Goal: Transaction & Acquisition: Obtain resource

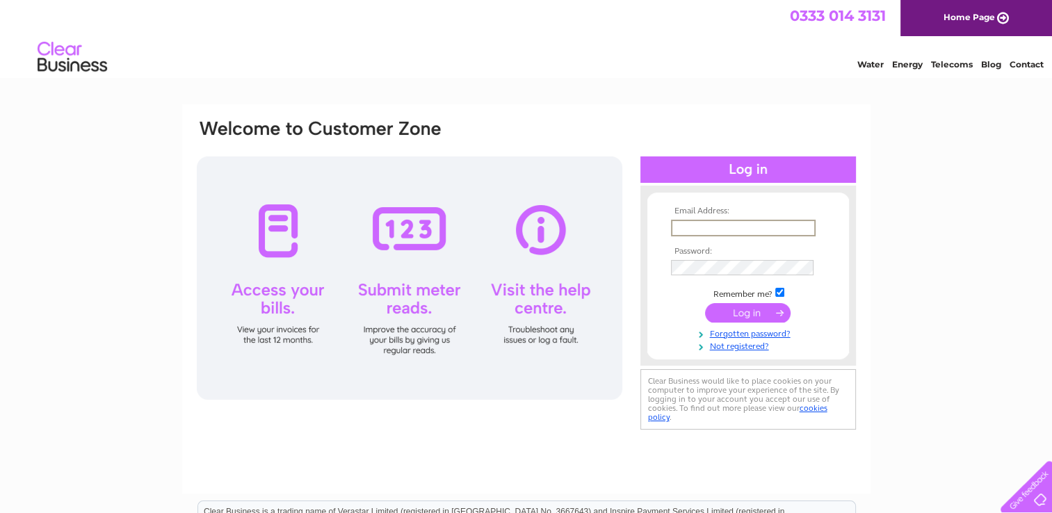
click at [680, 225] on input "text" at bounding box center [743, 228] width 145 height 17
type input "craigendsfarm@hotmail.co.uk"
click at [705, 303] on input "submit" at bounding box center [748, 312] width 86 height 19
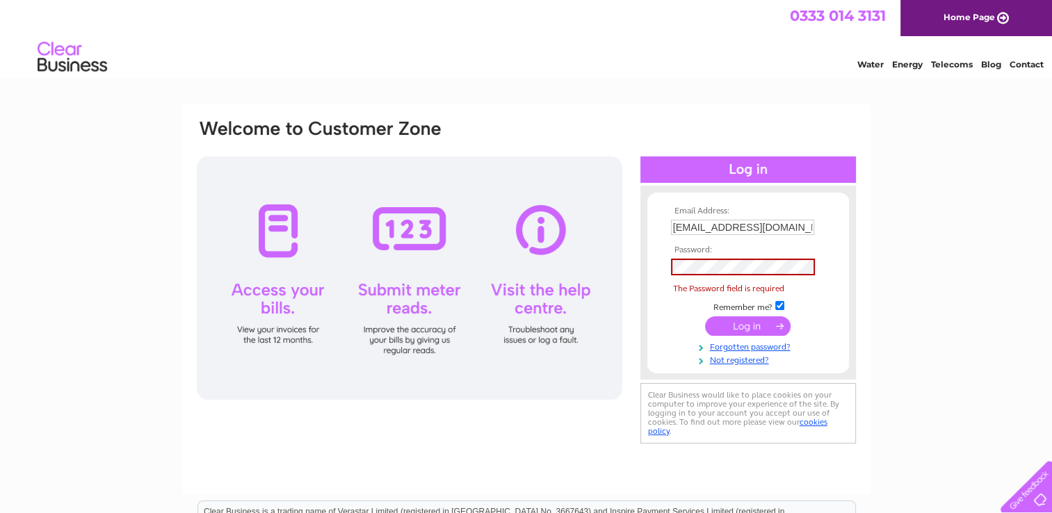
drag, startPoint x: 698, startPoint y: 255, endPoint x: 684, endPoint y: 277, distance: 26.0
click at [684, 277] on td at bounding box center [748, 267] width 161 height 24
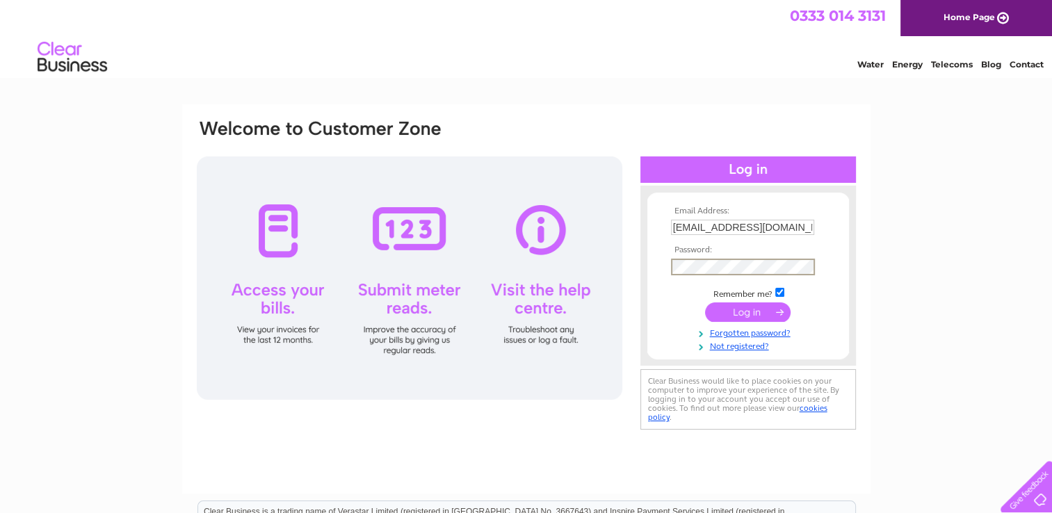
click at [705, 303] on input "submit" at bounding box center [748, 312] width 86 height 19
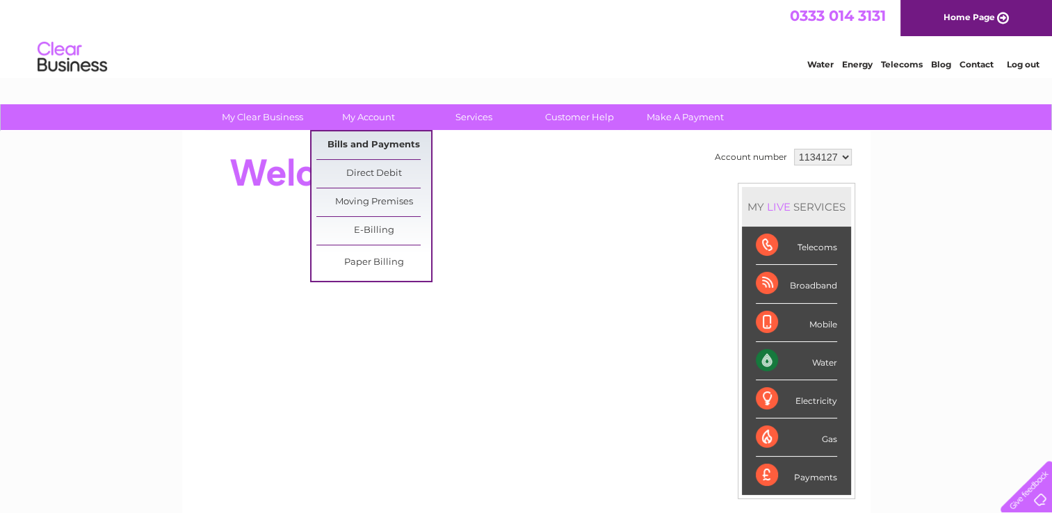
click at [361, 138] on link "Bills and Payments" at bounding box center [373, 145] width 115 height 28
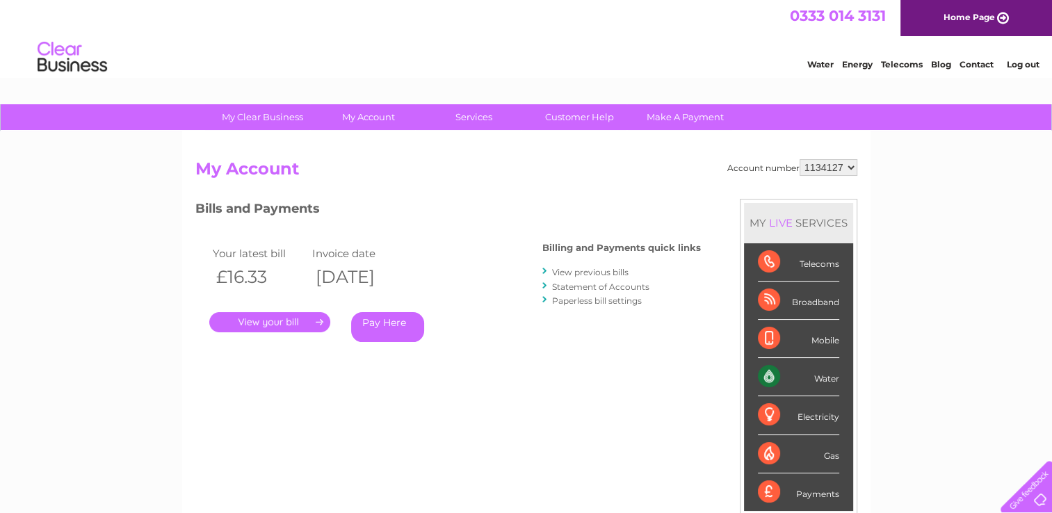
click at [598, 269] on link "View previous bills" at bounding box center [590, 272] width 76 height 10
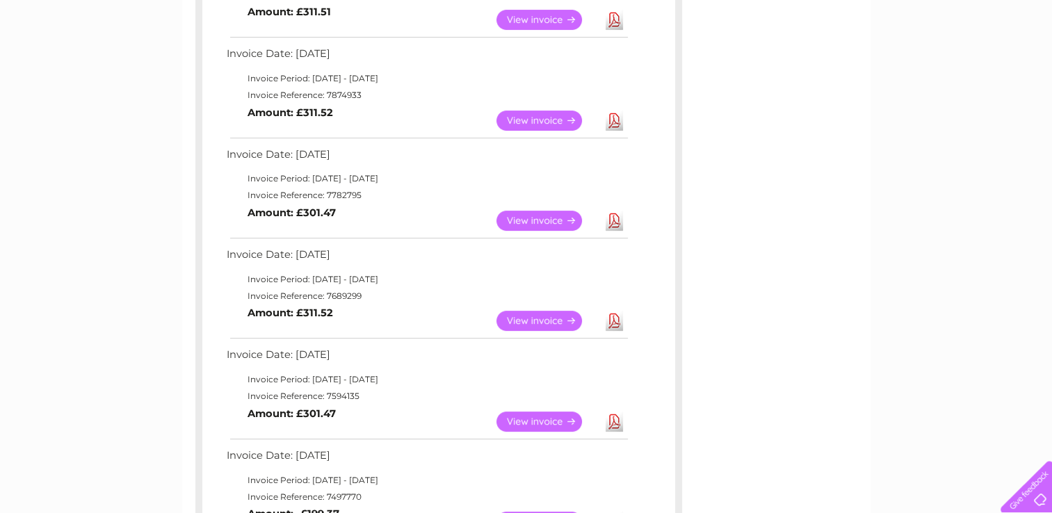
scroll to position [70, 0]
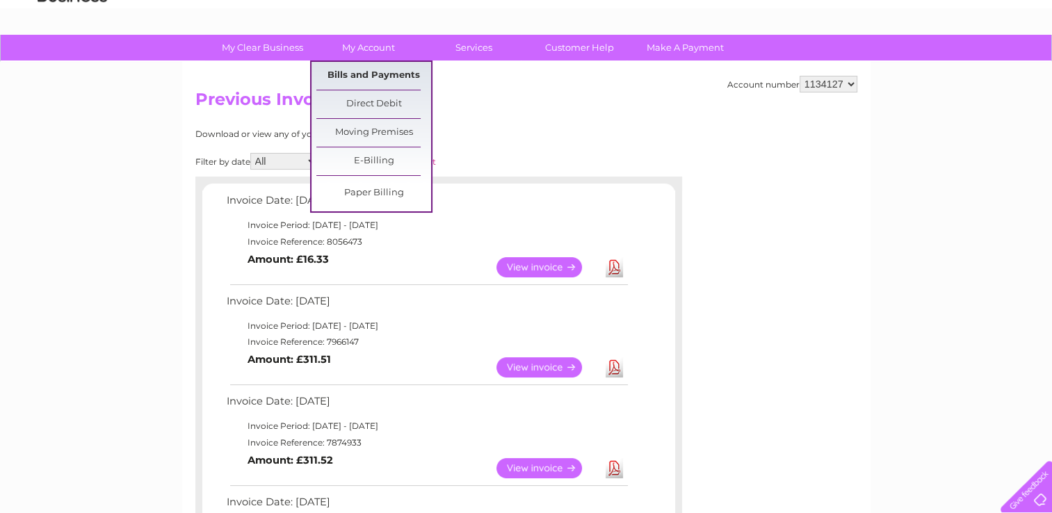
click at [373, 77] on link "Bills and Payments" at bounding box center [373, 76] width 115 height 28
click at [363, 79] on link "Bills and Payments" at bounding box center [373, 76] width 115 height 28
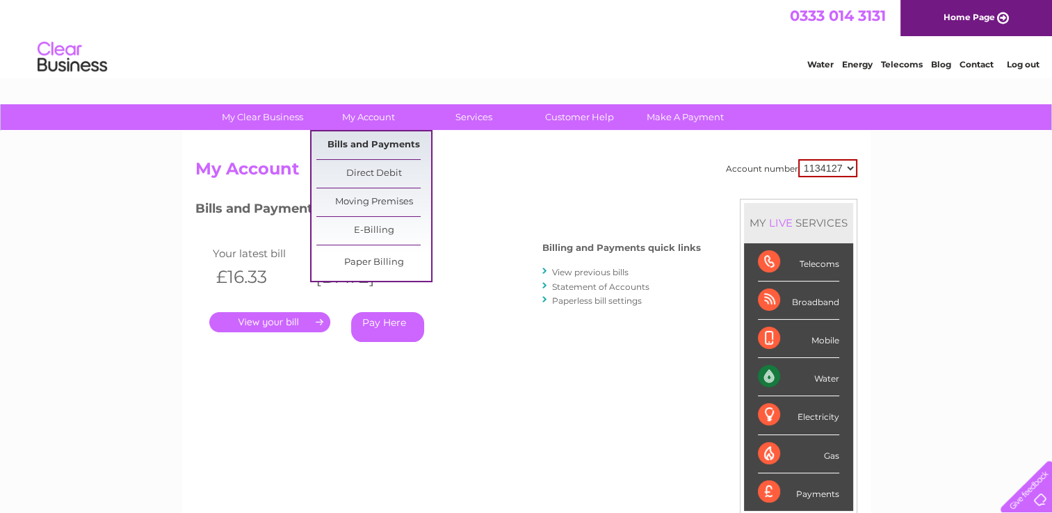
click at [365, 143] on link "Bills and Payments" at bounding box center [373, 145] width 115 height 28
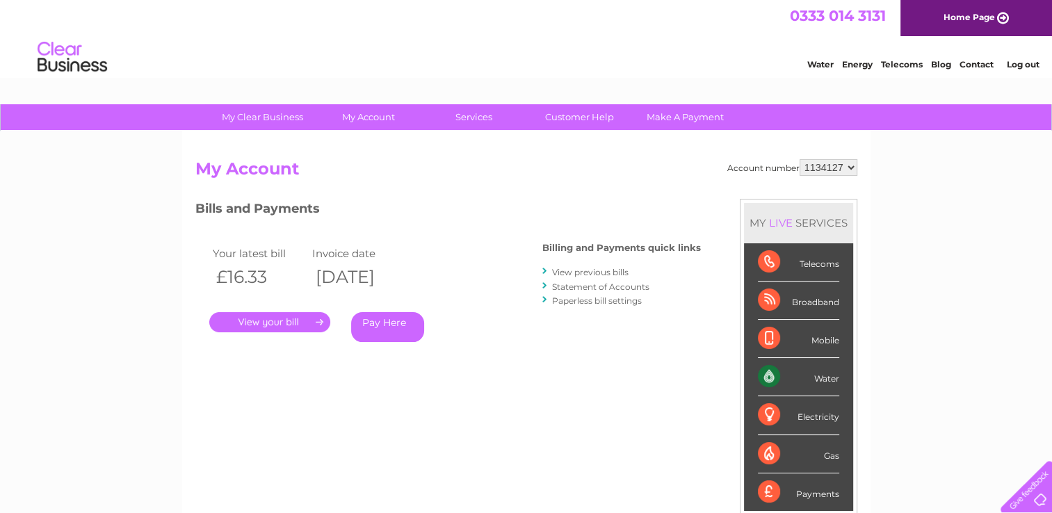
click at [606, 284] on link "Statement of Accounts" at bounding box center [600, 287] width 97 height 10
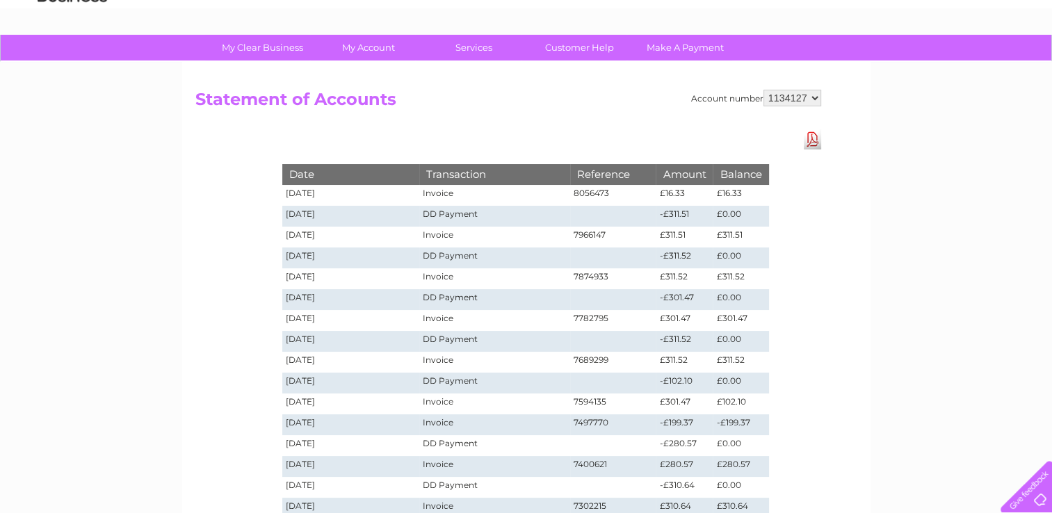
scroll to position [278, 0]
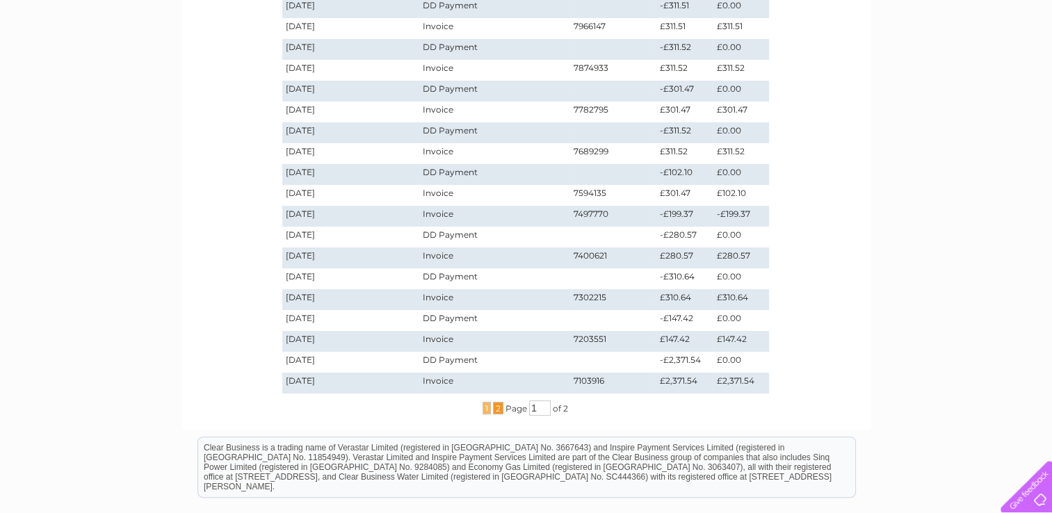
click at [495, 402] on span "2" at bounding box center [498, 408] width 10 height 13
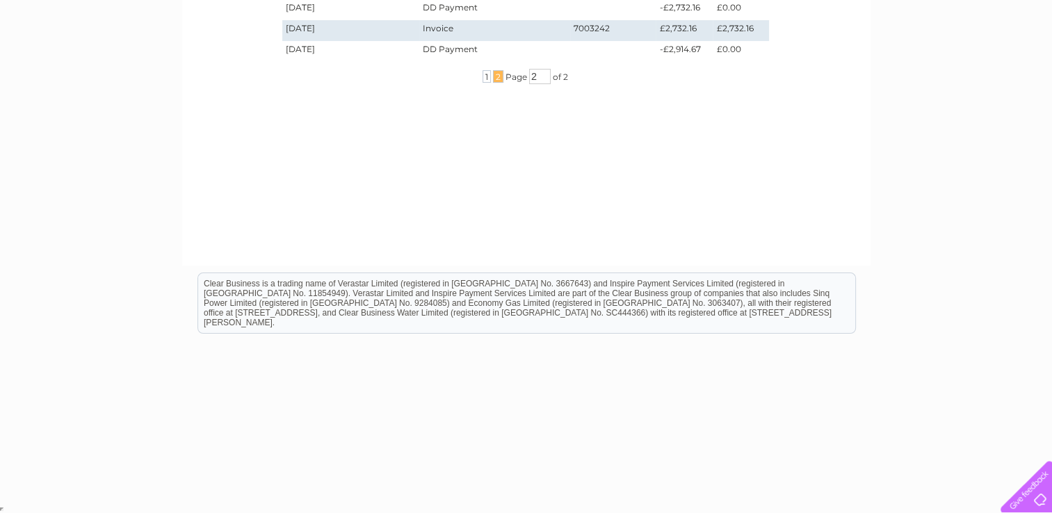
click at [444, 117] on div "Account number 1134127 Statement of Accounts Download Pdf Date Transaction Refe…" at bounding box center [526, 70] width 688 height 389
click at [687, 31] on td "£2,732.16" at bounding box center [684, 30] width 57 height 21
click at [306, 31] on td "02/10/2024" at bounding box center [351, 30] width 138 height 21
drag, startPoint x: 306, startPoint y: 31, endPoint x: 446, endPoint y: 168, distance: 195.2
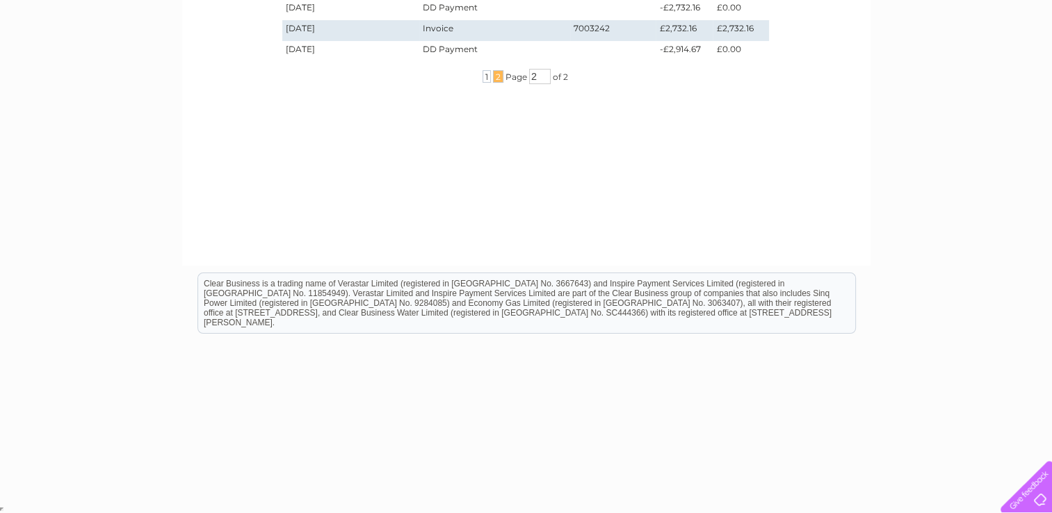
click at [446, 168] on div "Account number 1134127 Statement of Accounts Download Pdf Date Transaction Refe…" at bounding box center [526, 70] width 688 height 389
click at [295, 31] on td "02/10/2024" at bounding box center [351, 30] width 138 height 21
drag, startPoint x: 295, startPoint y: 31, endPoint x: 514, endPoint y: 122, distance: 237.5
click at [514, 122] on div "Account number 1134127 Statement of Accounts Download Pdf Date Transaction Refe…" at bounding box center [526, 70] width 688 height 389
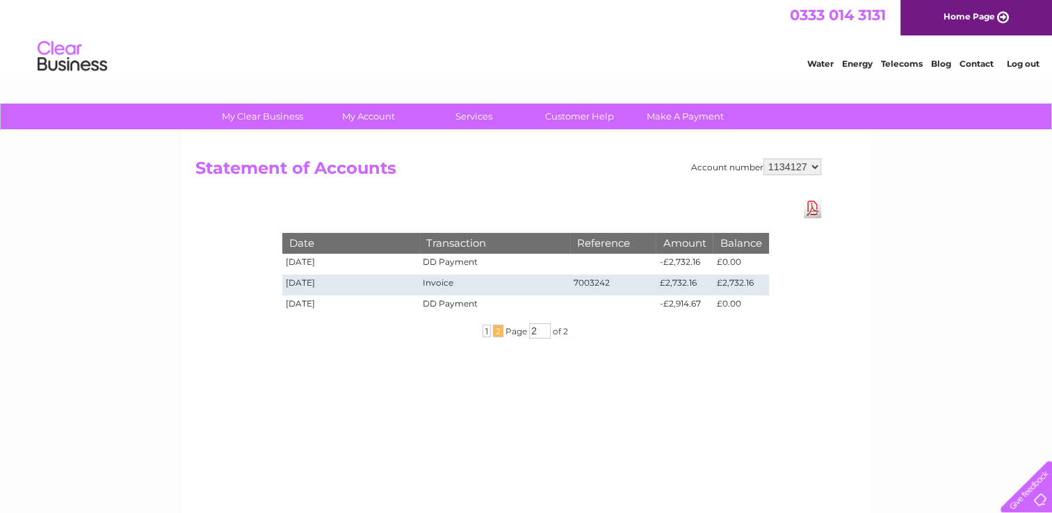
scroll to position [0, 0]
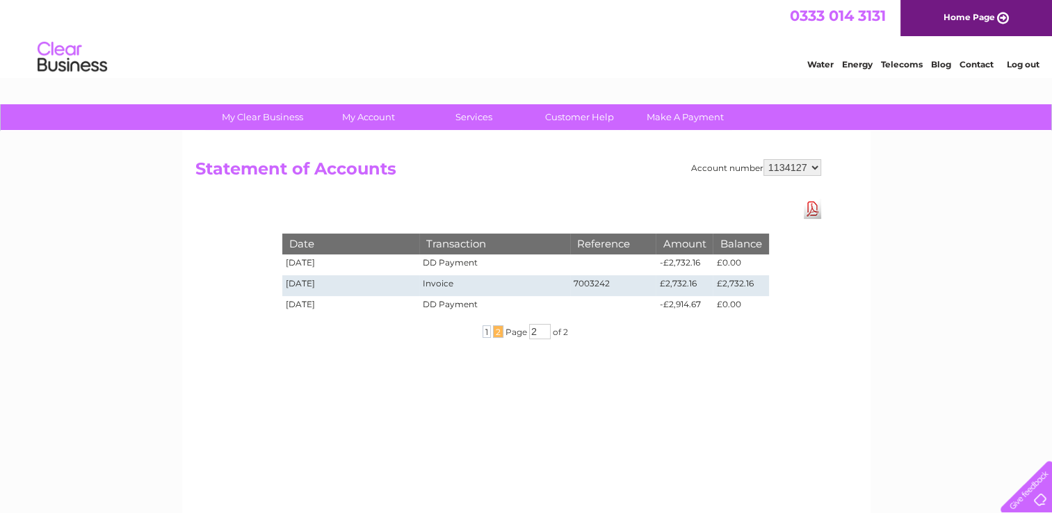
click at [480, 331] on div "... 1 2 ... Page 2 of 2" at bounding box center [526, 331] width 556 height 15
click at [484, 328] on span "1" at bounding box center [487, 331] width 8 height 13
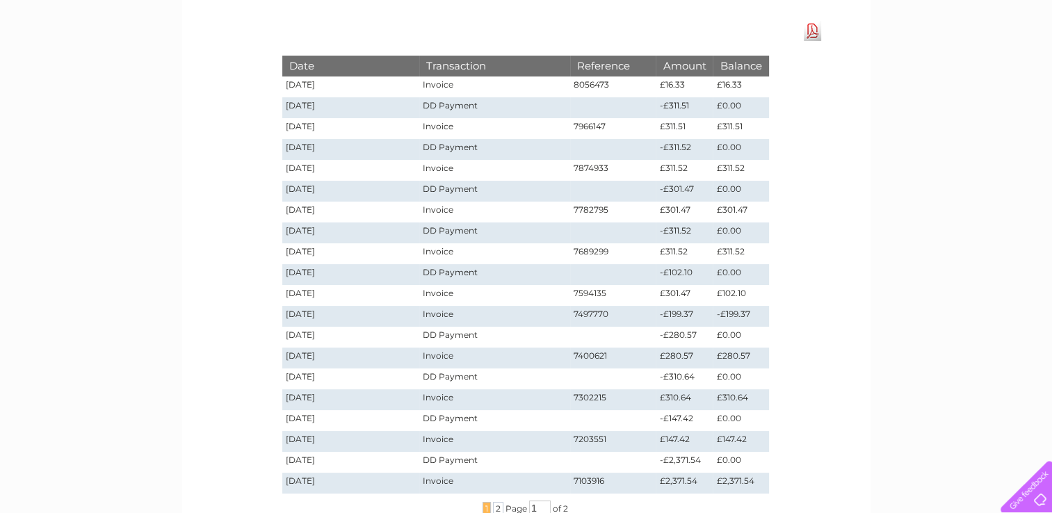
scroll to position [278, 0]
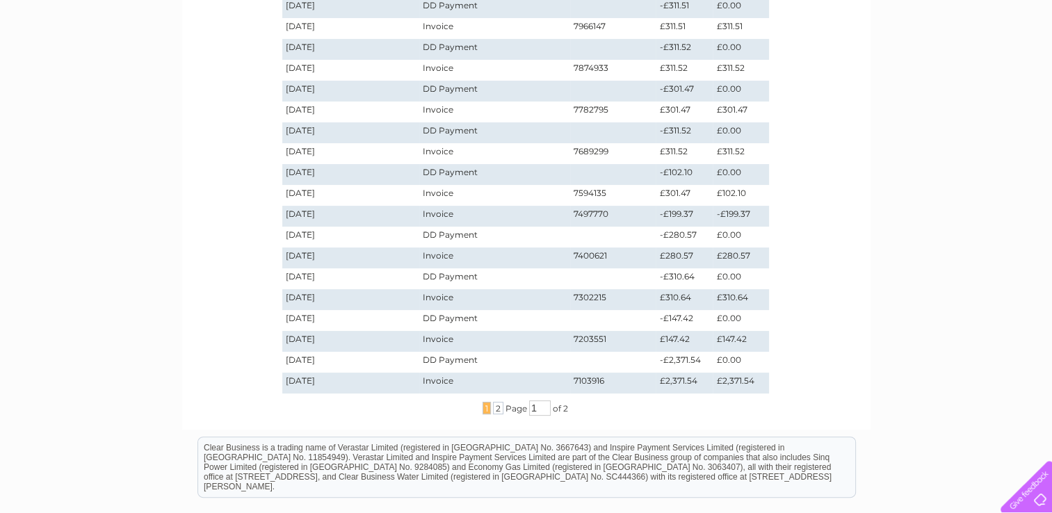
click at [304, 384] on td "04/11/2024" at bounding box center [351, 383] width 138 height 21
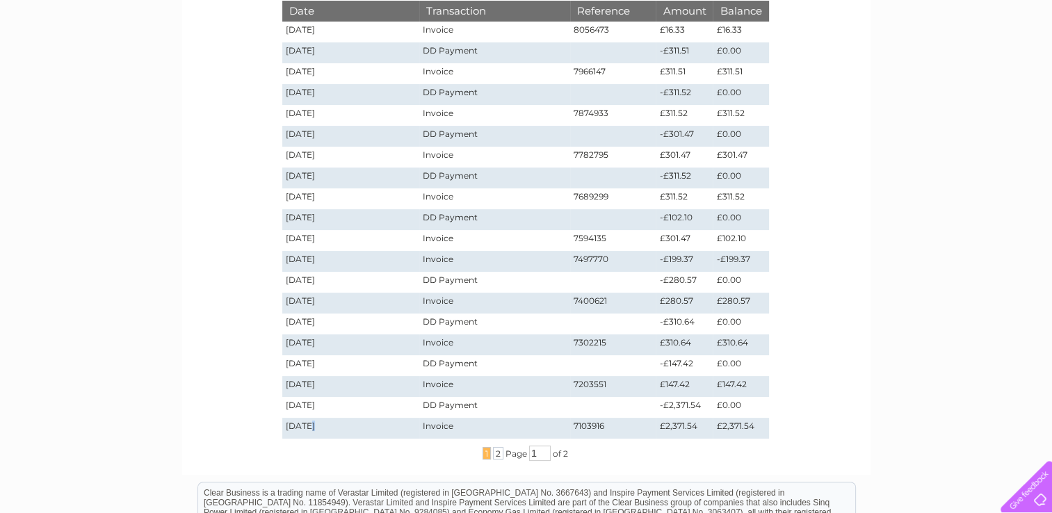
scroll to position [209, 0]
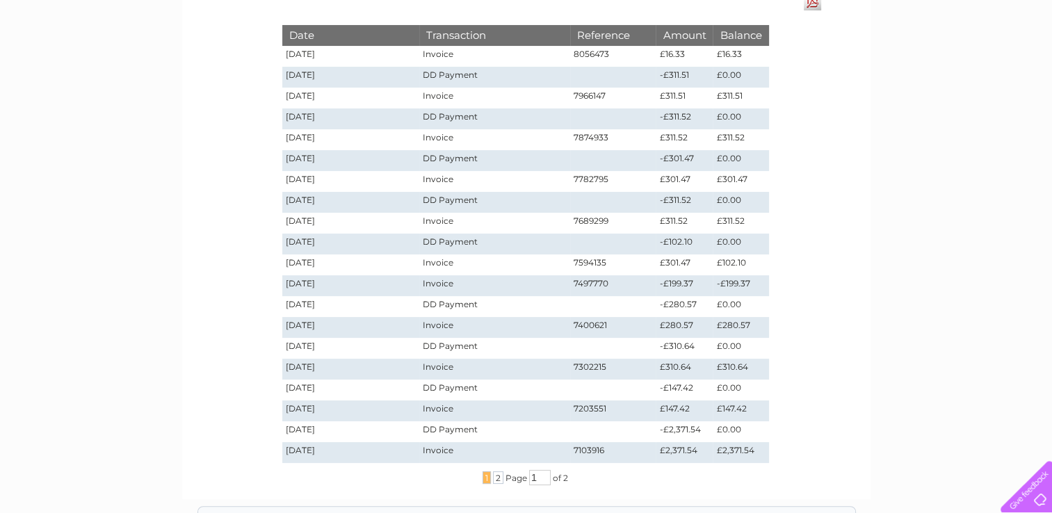
click at [442, 455] on td "Invoice" at bounding box center [494, 452] width 150 height 21
click at [739, 449] on td "£2,371.54" at bounding box center [741, 452] width 56 height 21
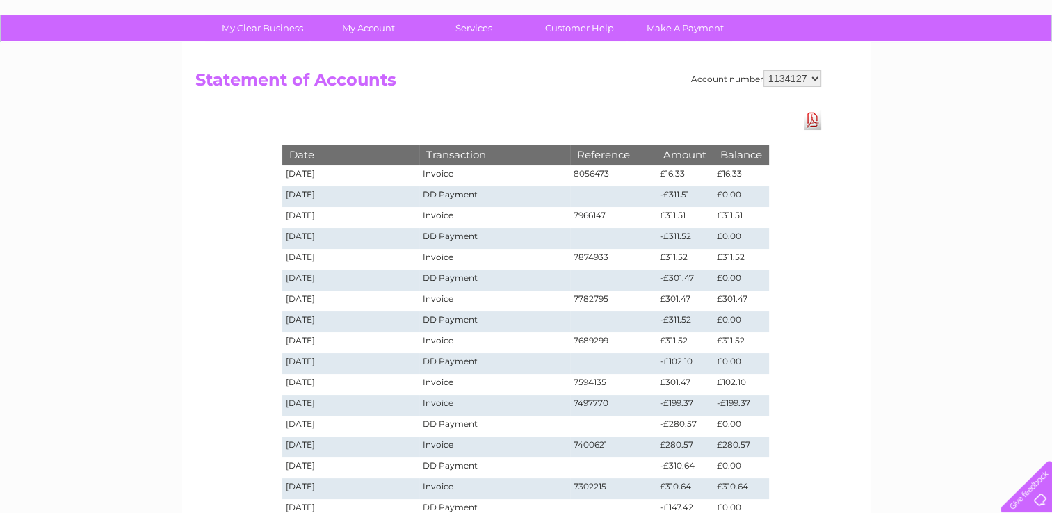
scroll to position [0, 0]
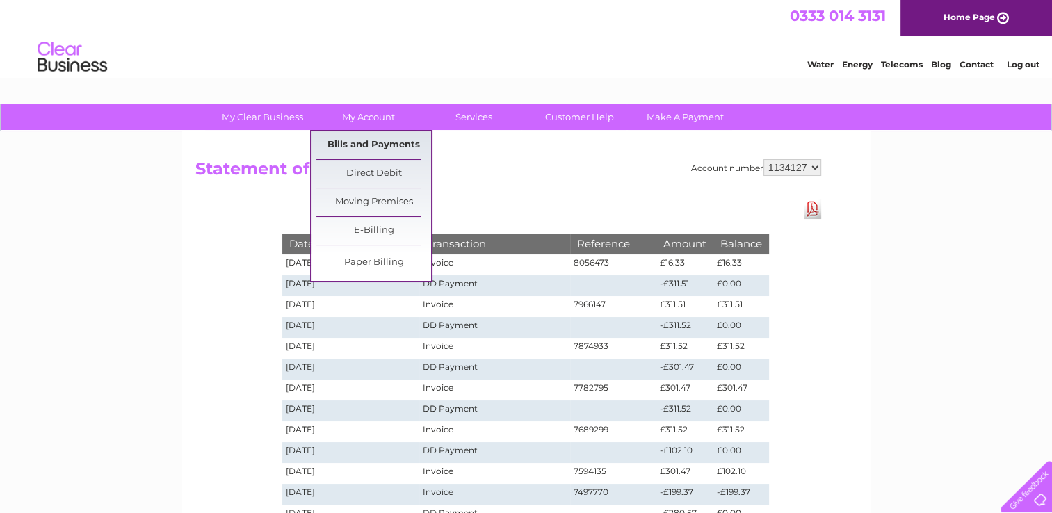
click at [332, 144] on link "Bills and Payments" at bounding box center [373, 145] width 115 height 28
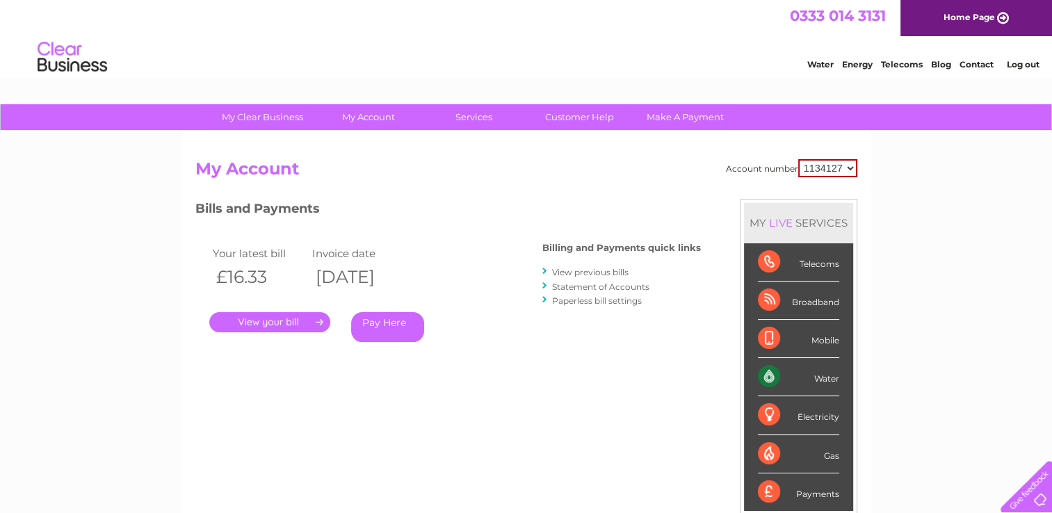
click at [592, 268] on link "View previous bills" at bounding box center [590, 272] width 76 height 10
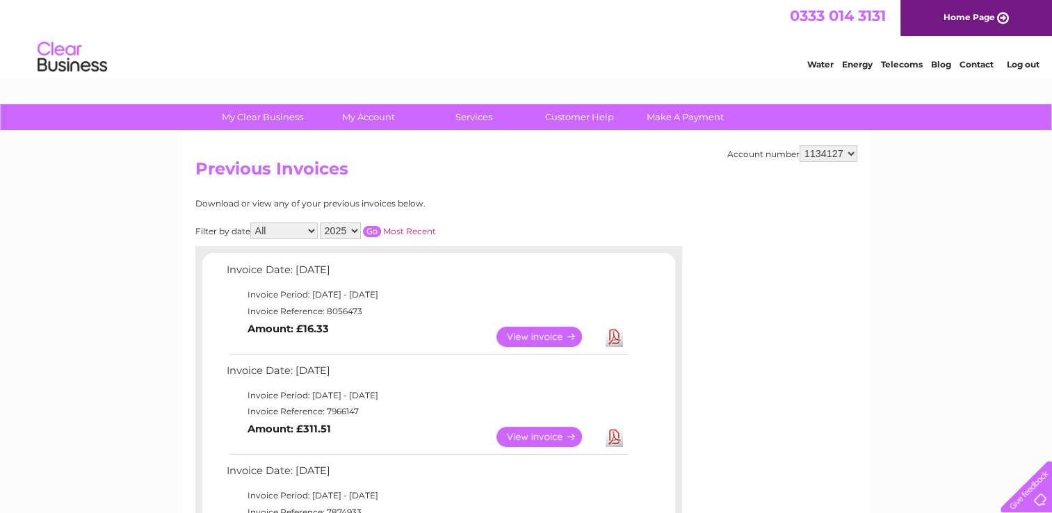
click at [355, 226] on select "2025 2024 2023 2022" at bounding box center [340, 231] width 41 height 17
select select "2024"
click at [321, 223] on select "2025 2024 2023 2022" at bounding box center [340, 231] width 41 height 17
click at [371, 229] on input "button" at bounding box center [372, 231] width 18 height 11
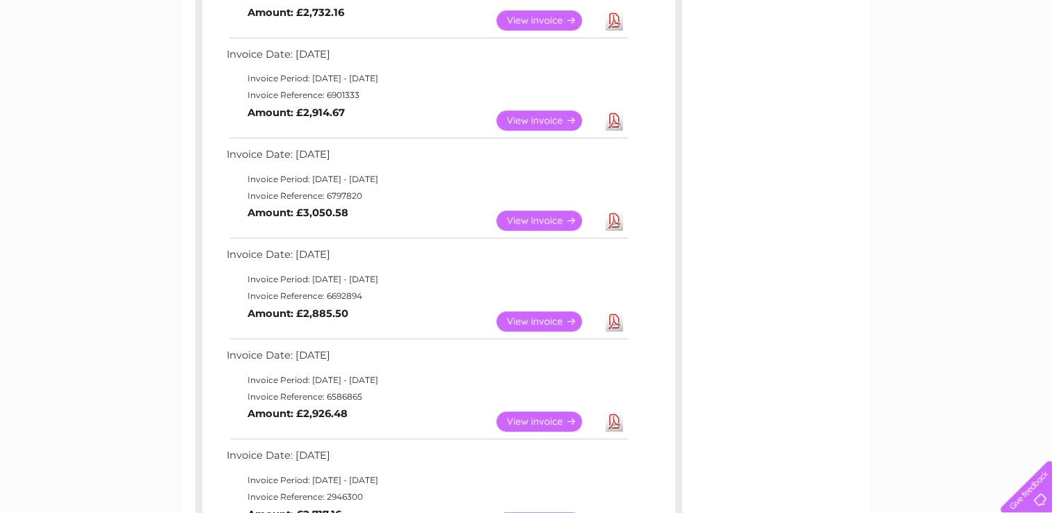
scroll to position [556, 0]
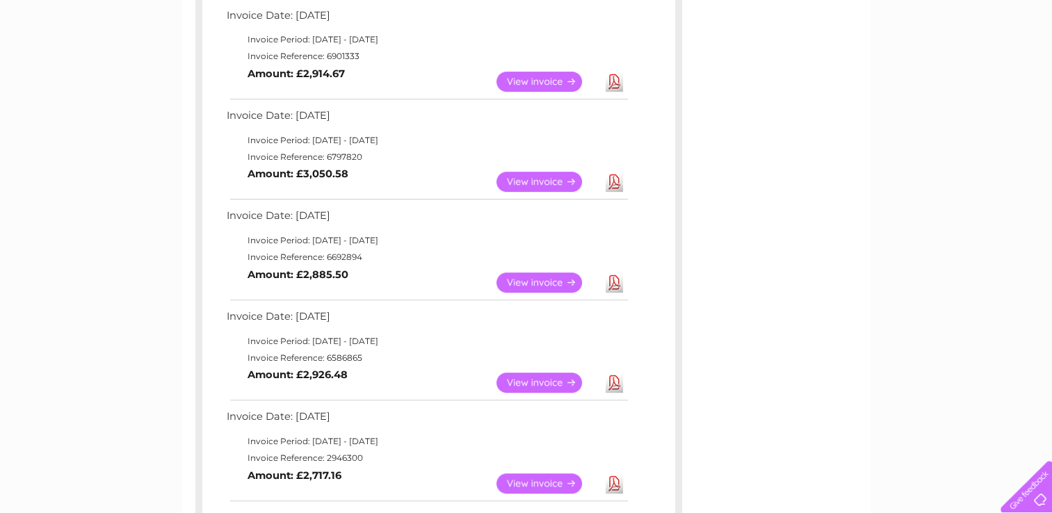
click at [555, 381] on link "View" at bounding box center [548, 383] width 102 height 20
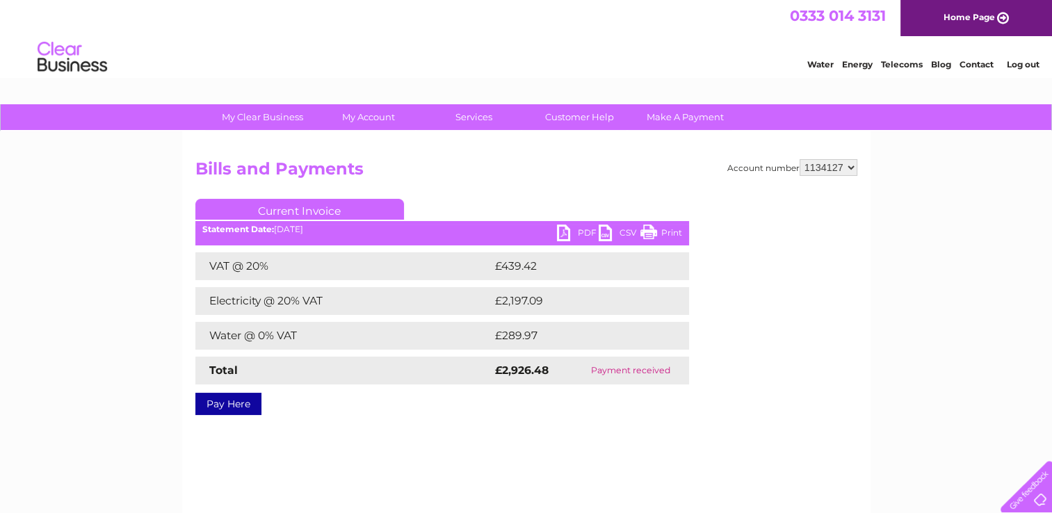
click at [577, 229] on link "PDF" at bounding box center [578, 235] width 42 height 20
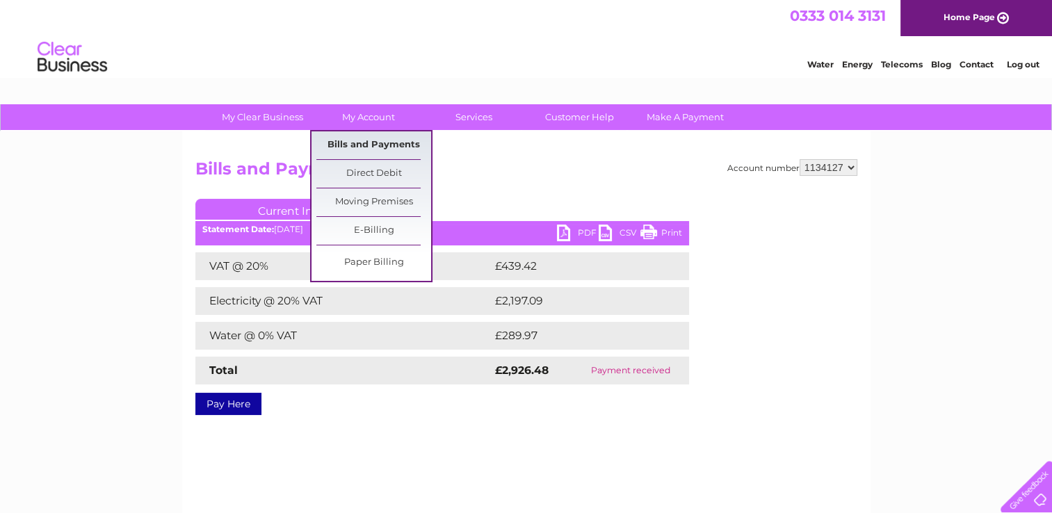
click at [351, 138] on link "Bills and Payments" at bounding box center [373, 145] width 115 height 28
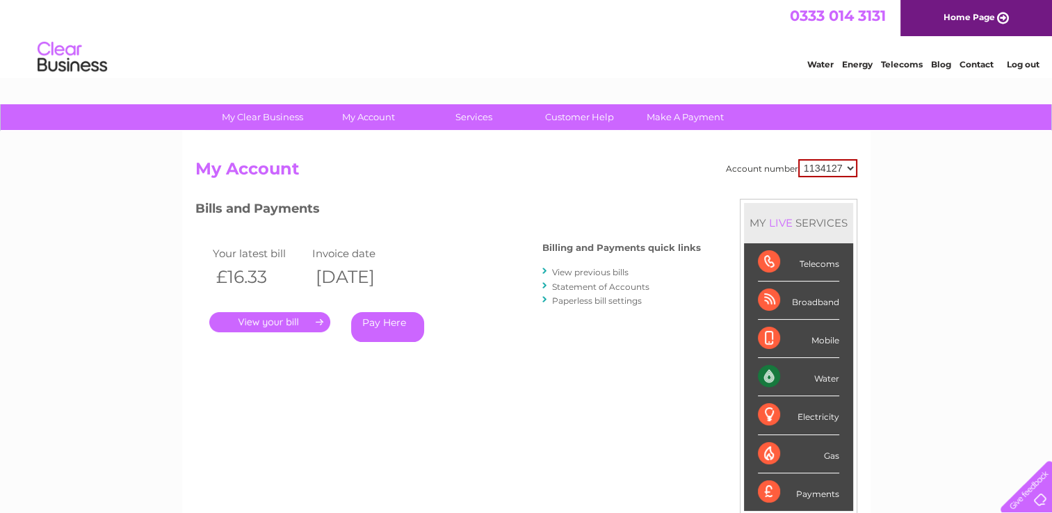
click at [599, 271] on link "View previous bills" at bounding box center [590, 272] width 76 height 10
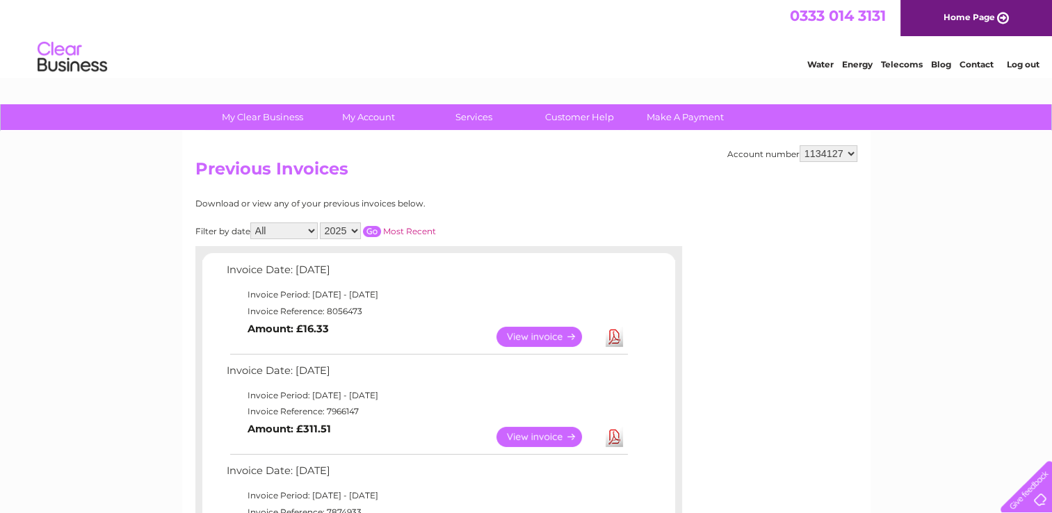
click at [350, 227] on select "2025 2024 2023 2022" at bounding box center [340, 231] width 41 height 17
select select "2024"
click at [321, 223] on select "2025 2024 2023 2022" at bounding box center [340, 231] width 41 height 17
click at [369, 227] on input "button" at bounding box center [372, 231] width 18 height 11
click at [526, 433] on link "View" at bounding box center [548, 437] width 102 height 20
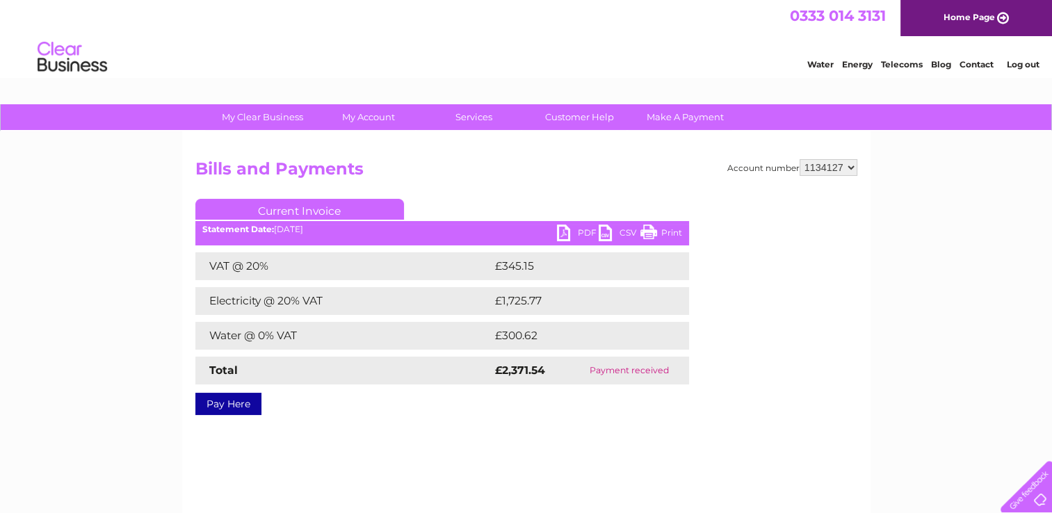
click at [569, 229] on link "PDF" at bounding box center [578, 235] width 42 height 20
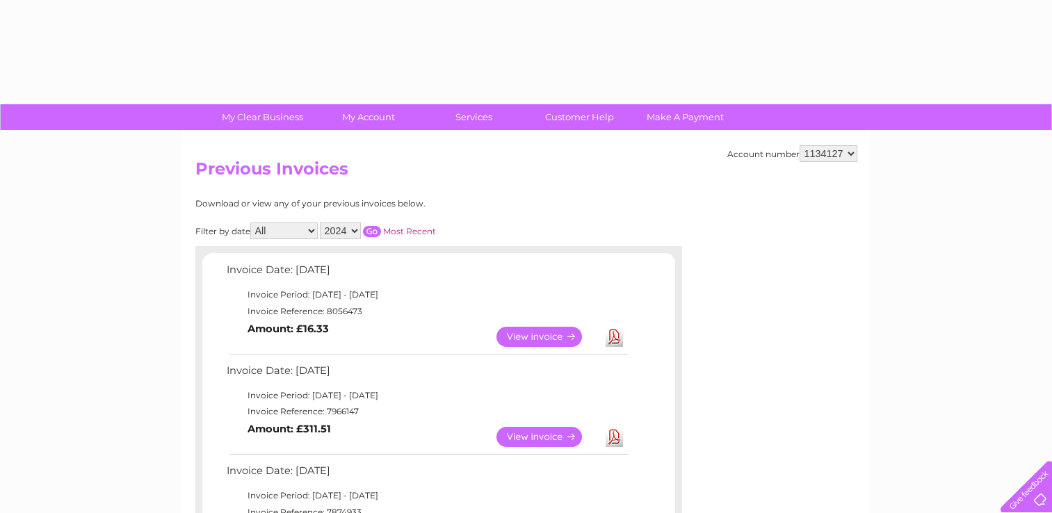
select select "2024"
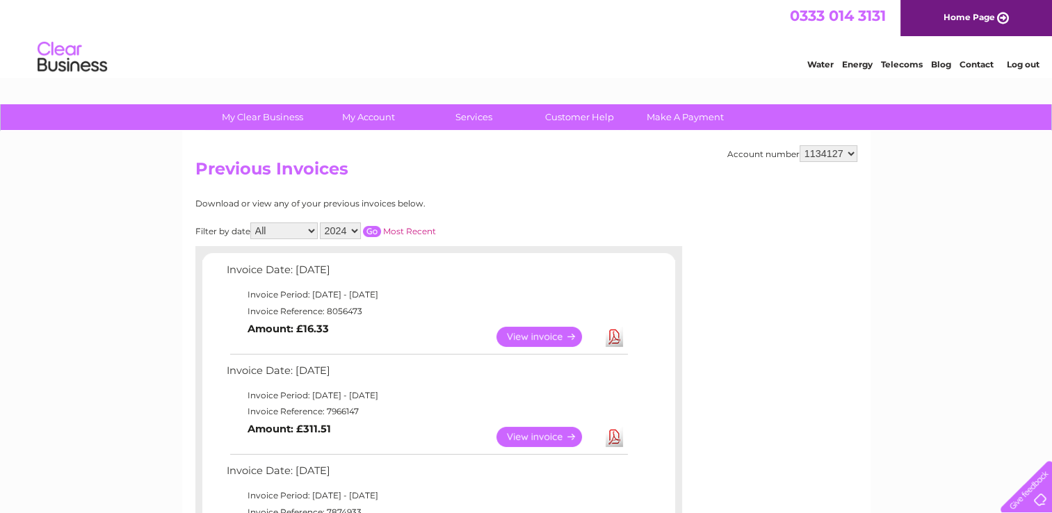
click at [367, 227] on input "button" at bounding box center [372, 231] width 18 height 11
click at [545, 435] on link "View" at bounding box center [548, 437] width 102 height 20
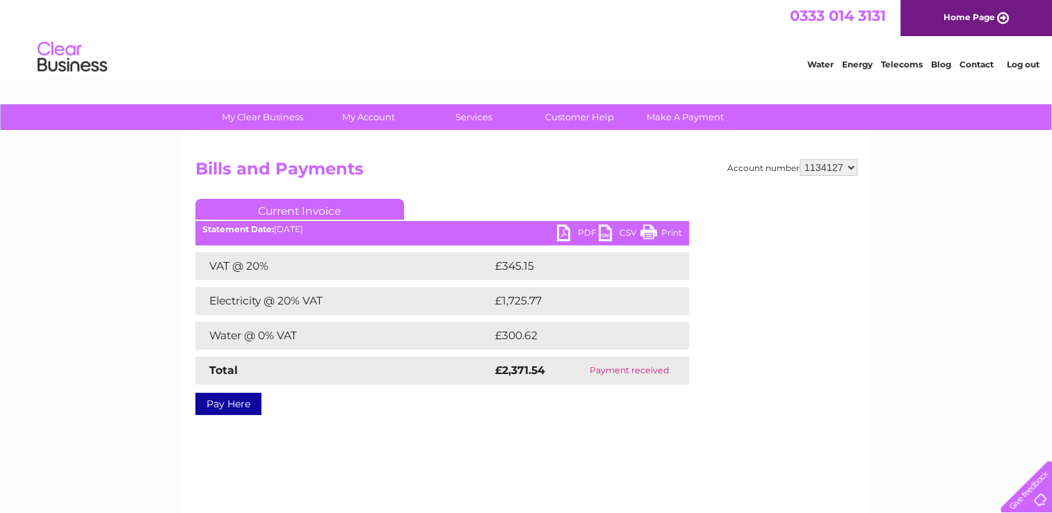
click at [579, 237] on link "PDF" at bounding box center [578, 235] width 42 height 20
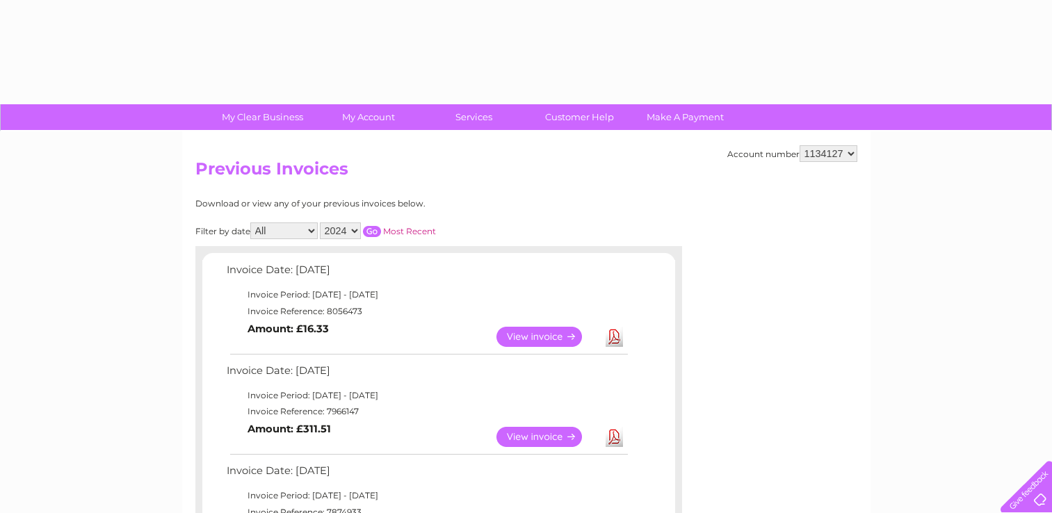
select select "2024"
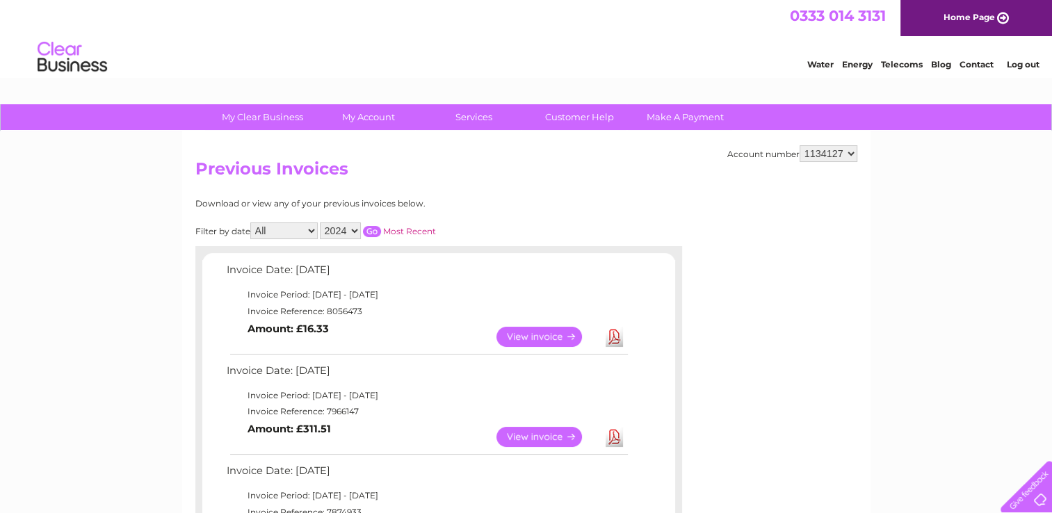
click at [373, 228] on input "button" at bounding box center [372, 231] width 18 height 11
click at [374, 228] on input "button" at bounding box center [372, 231] width 18 height 11
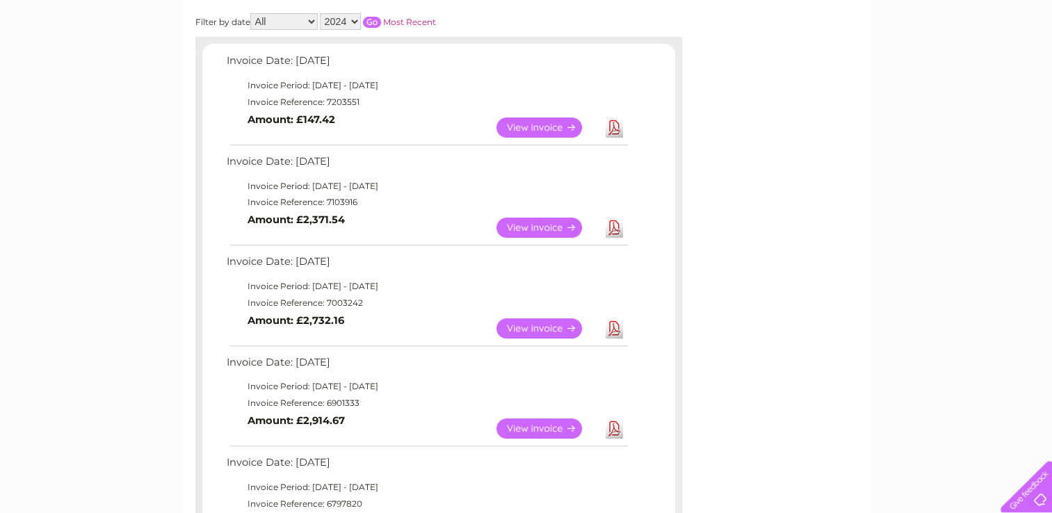
scroll to position [348, 0]
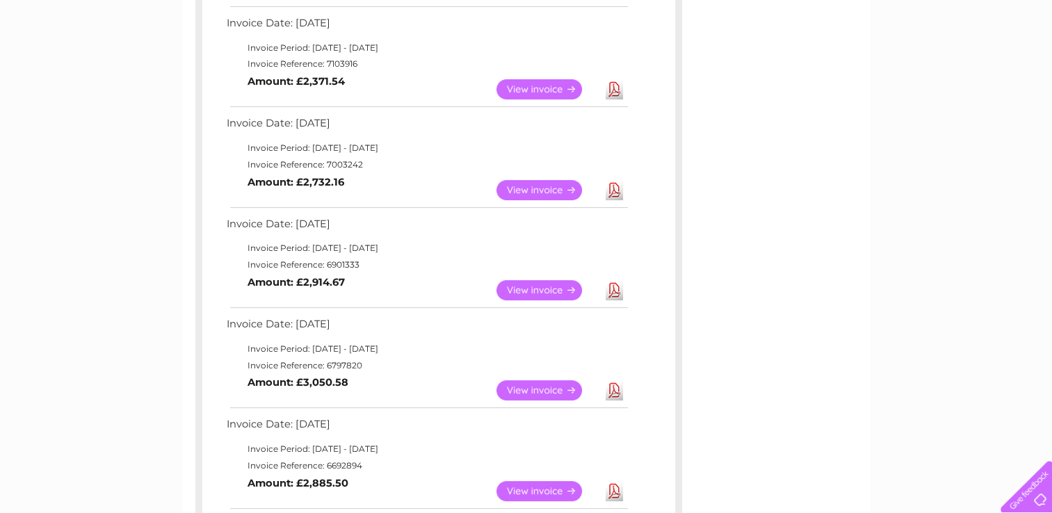
click at [532, 183] on link "View" at bounding box center [548, 190] width 102 height 20
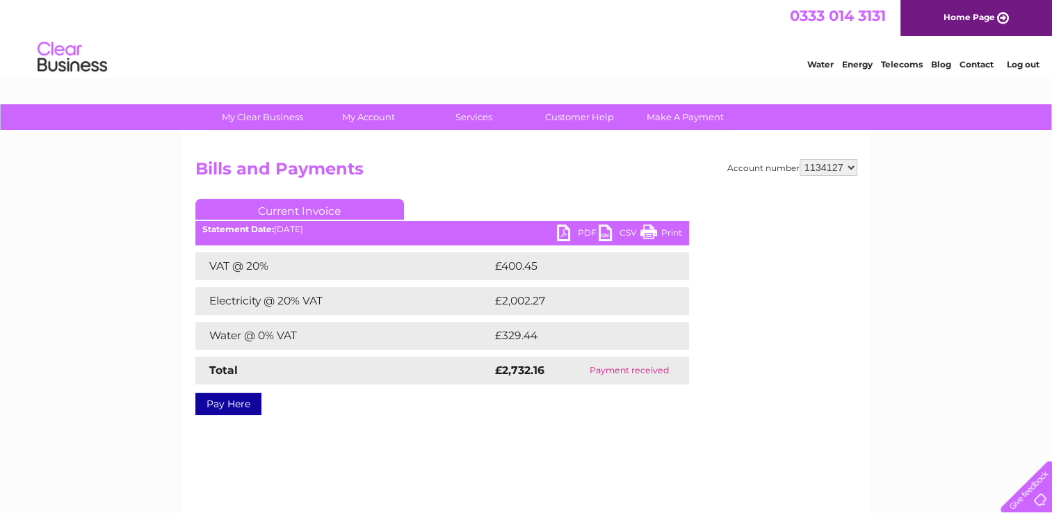
click at [564, 226] on link "PDF" at bounding box center [578, 235] width 42 height 20
click at [1021, 63] on link "Log out" at bounding box center [1022, 64] width 33 height 10
